Goal: Task Accomplishment & Management: Use online tool/utility

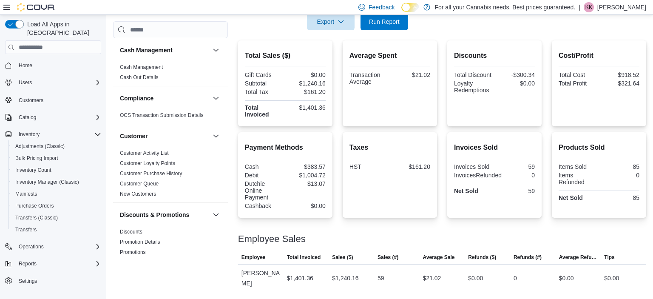
scroll to position [594, 0]
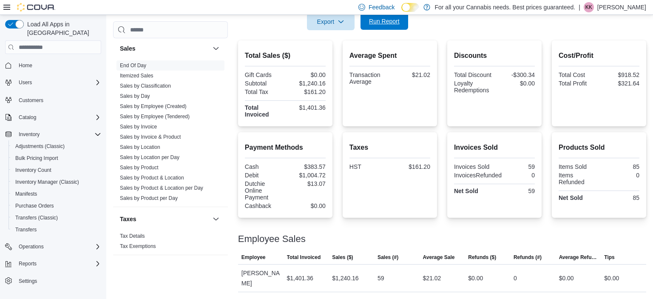
click at [388, 28] on span "Run Report" at bounding box center [383, 21] width 37 height 17
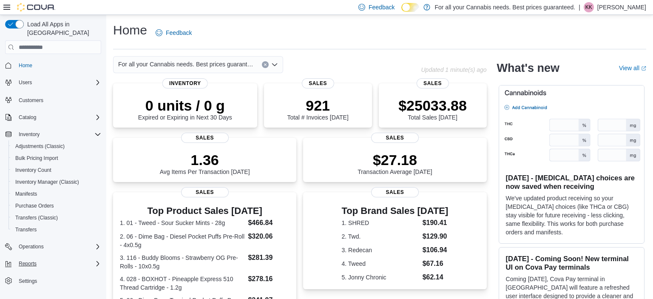
click at [48, 258] on div "Reports" at bounding box center [58, 263] width 86 height 10
click at [47, 294] on div "Reports" at bounding box center [56, 299] width 89 height 10
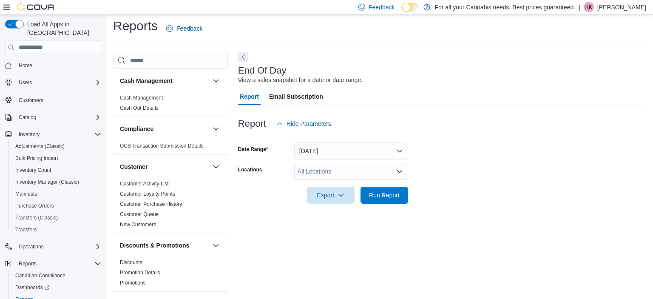
scroll to position [5, 0]
click at [334, 173] on div "All Locations" at bounding box center [351, 170] width 114 height 17
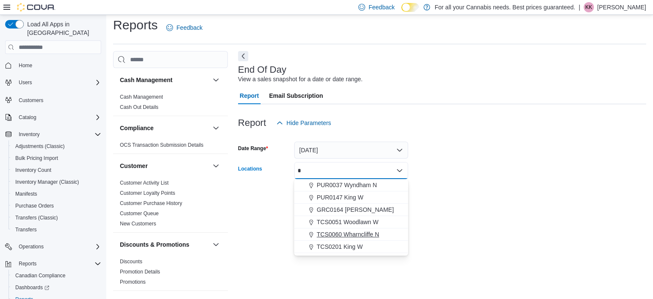
type input "*"
click at [370, 235] on span "TCS0060 Wharncliffe N" at bounding box center [348, 234] width 62 height 8
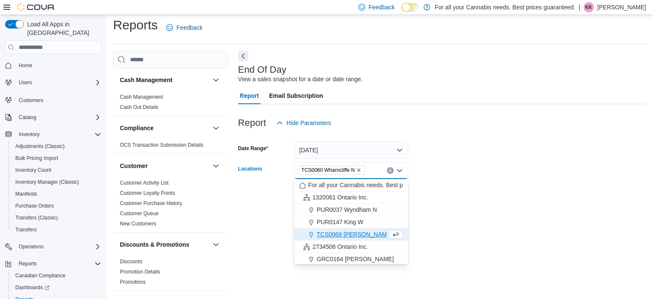
click at [448, 217] on div "End Of Day View a sales snapshot for a date or date range. Report Email Subscri…" at bounding box center [442, 171] width 408 height 241
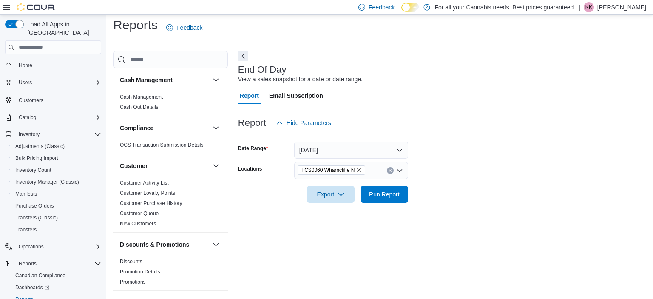
click at [369, 184] on div at bounding box center [442, 182] width 408 height 7
click at [382, 195] on span "Run Report" at bounding box center [384, 194] width 31 height 8
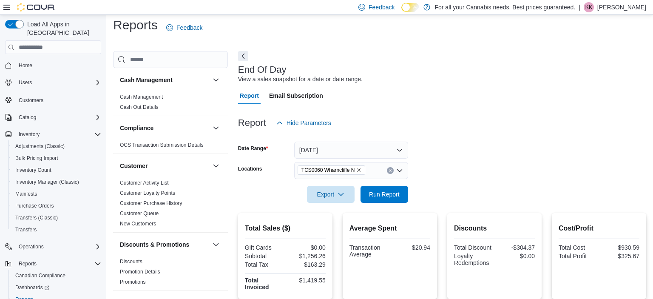
scroll to position [178, 0]
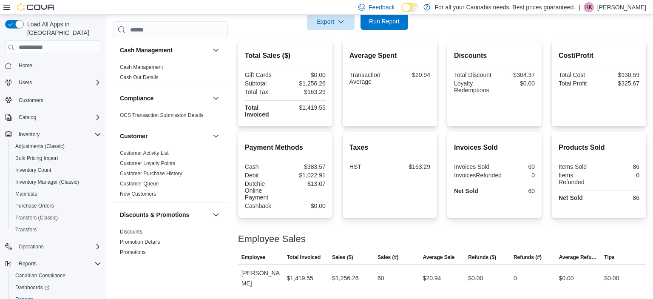
click at [394, 21] on span "Run Report" at bounding box center [384, 21] width 31 height 8
